Goal: Transaction & Acquisition: Download file/media

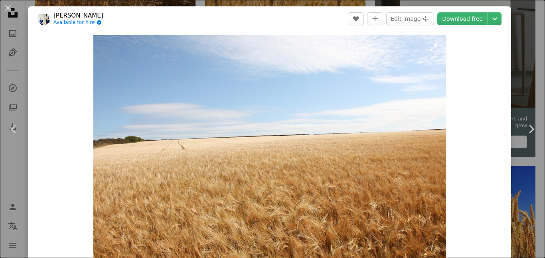
scroll to position [252, 0]
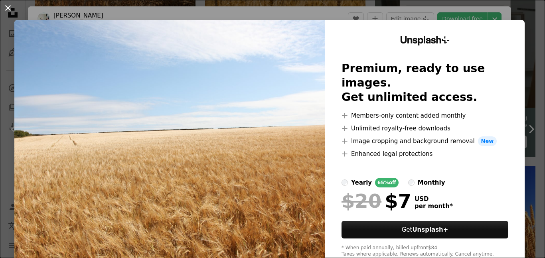
click at [13, 10] on button "An X shape" at bounding box center [8, 8] width 10 height 10
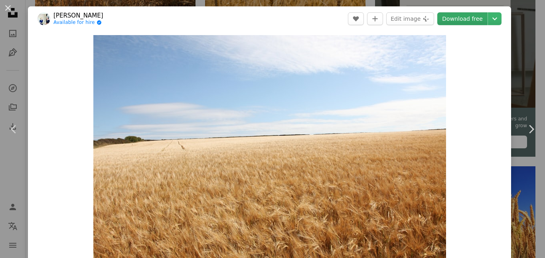
click at [484, 20] on link "Download free" at bounding box center [462, 18] width 50 height 13
